Goal: Check status: Check status

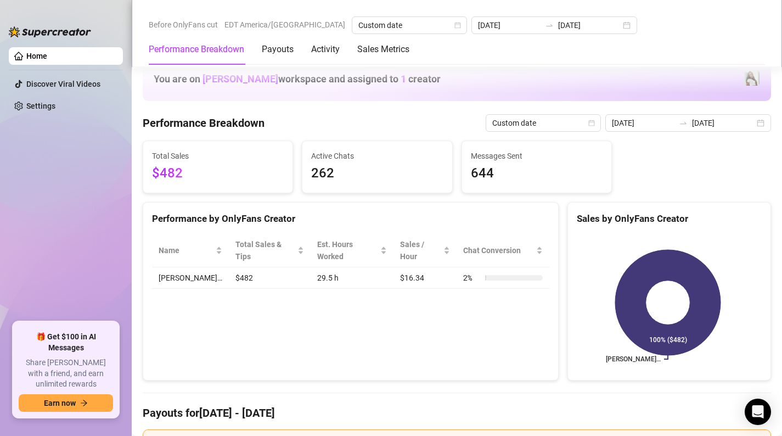
scroll to position [437, 0]
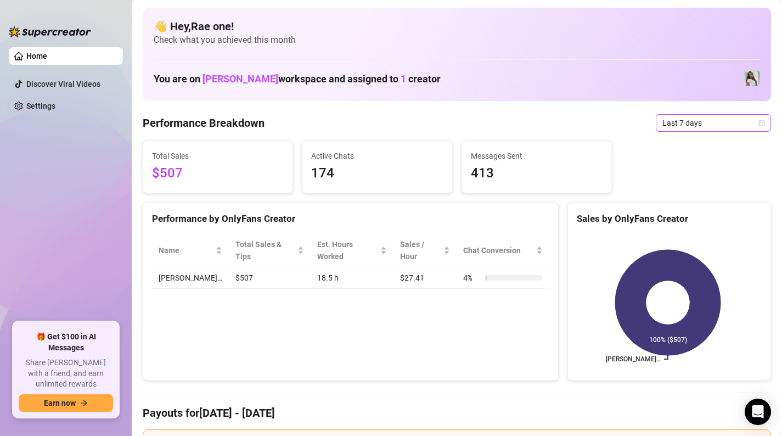
click at [758, 122] on icon "calendar" at bounding box center [761, 123] width 7 height 7
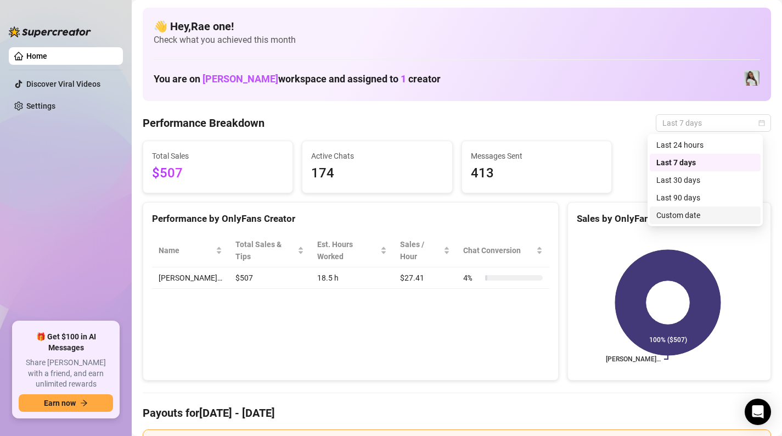
click at [688, 209] on div "Custom date" at bounding box center [705, 215] width 98 height 12
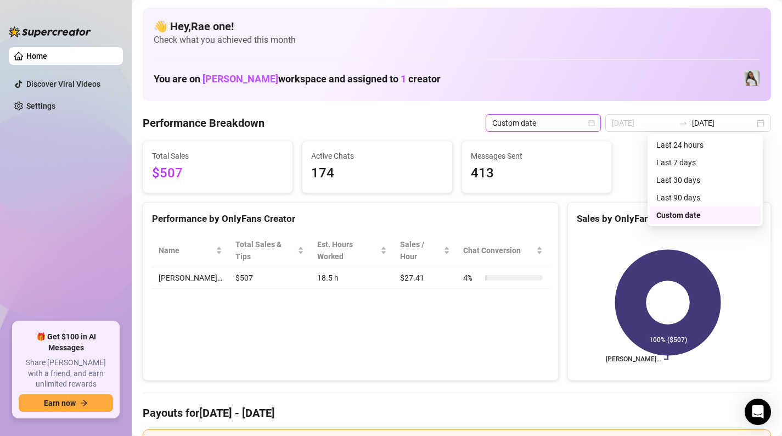
type input "[DATE]"
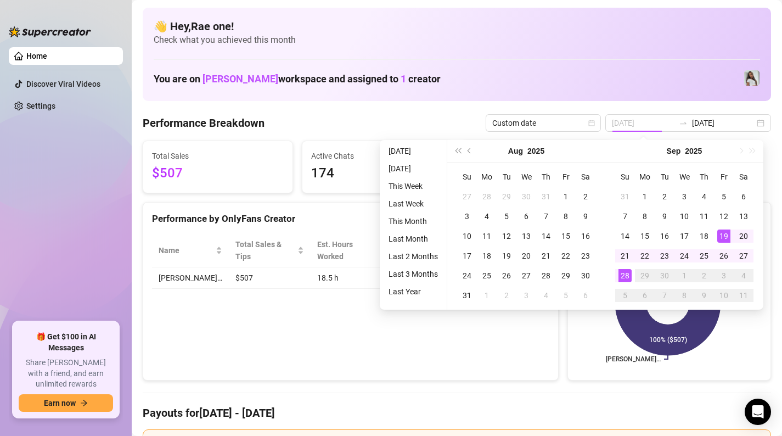
click at [728, 229] on div "19" at bounding box center [723, 235] width 13 height 13
type input "[DATE]"
click at [625, 272] on div "28" at bounding box center [624, 275] width 13 height 13
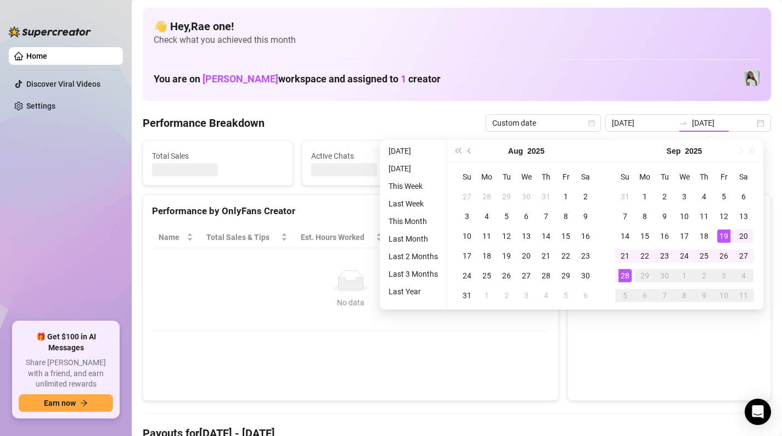
type input "[DATE]"
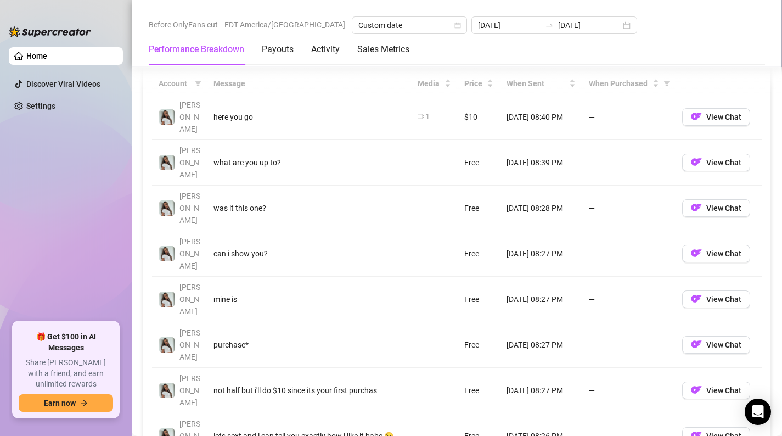
scroll to position [1045, 0]
